Goal: Task Accomplishment & Management: Manage account settings

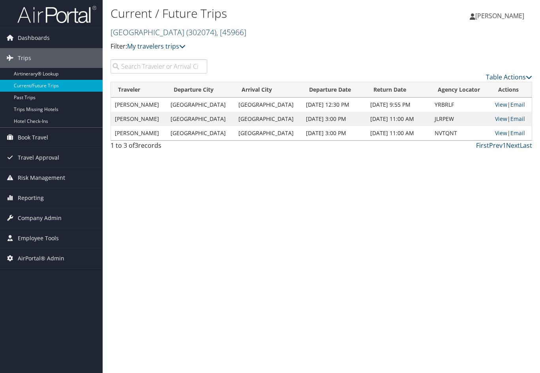
click at [148, 33] on link "Abilene Christian University ( 302074 ) , [ 45966 ]" at bounding box center [179, 32] width 136 height 11
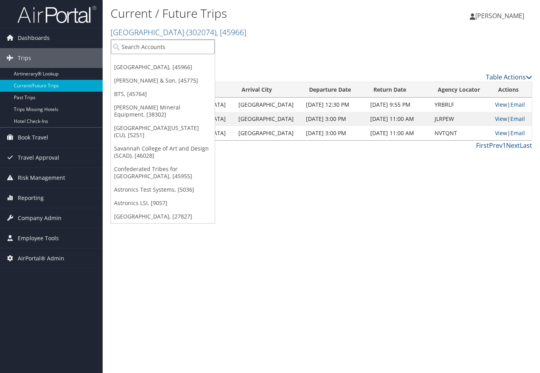
click at [138, 44] on input "search" at bounding box center [163, 47] width 104 height 15
type input "forefront"
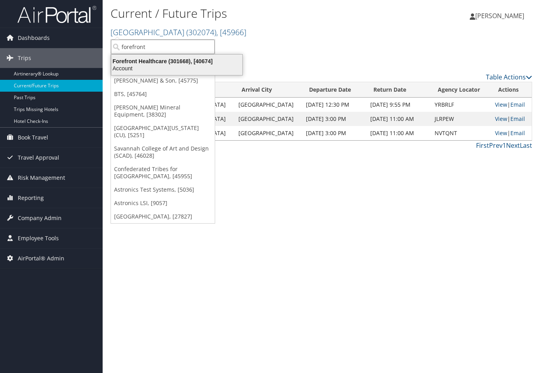
click at [152, 64] on div "Forefront Healthcare (301668), [40674]" at bounding box center [177, 61] width 141 height 7
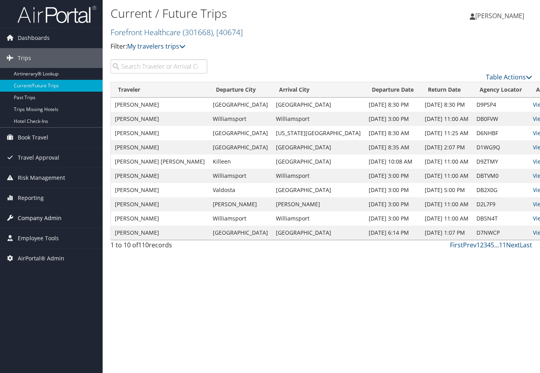
click at [37, 216] on span "Company Admin" at bounding box center [40, 218] width 44 height 20
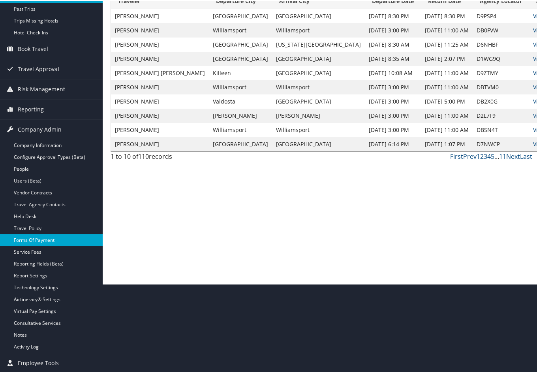
scroll to position [109, 0]
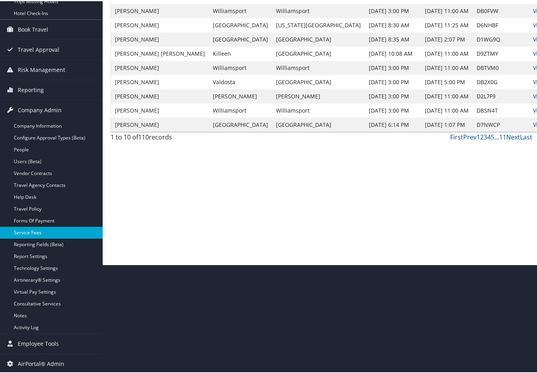
click at [34, 235] on link "Service Fees" at bounding box center [51, 232] width 103 height 12
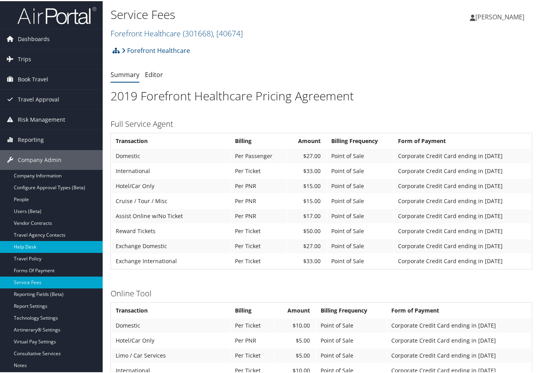
click at [40, 247] on link "Help Desk" at bounding box center [51, 246] width 103 height 12
